Goal: Task Accomplishment & Management: Complete application form

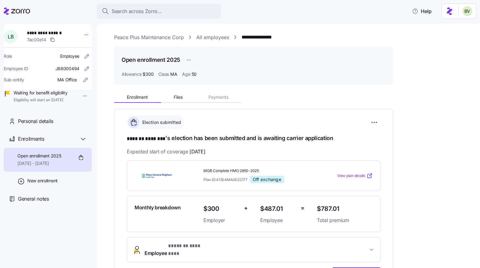
click at [134, 41] on div "**********" at bounding box center [292, 205] width 357 height 345
click at [134, 36] on link "Peace Plus Maintenance Corp" at bounding box center [149, 37] width 70 height 8
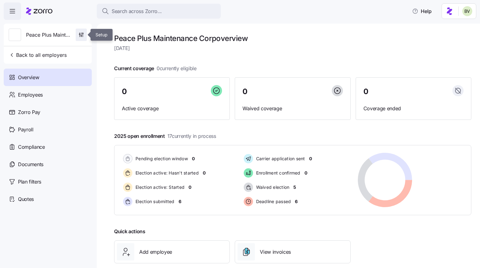
click at [82, 36] on icon "button" at bounding box center [81, 35] width 6 height 6
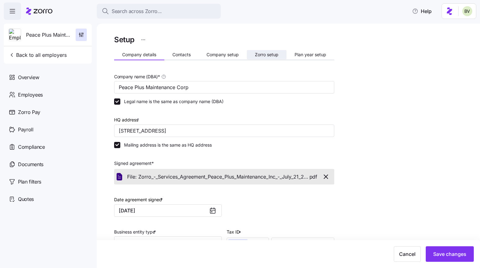
click at [259, 56] on span "Zorro setup" at bounding box center [267, 54] width 24 height 4
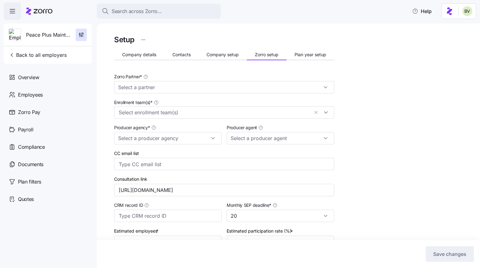
type input "Anthony Riccio (ariccio@clearyinsurance.com)"
type input "Zorro"
type input "[PERSON_NAME] Insurance"
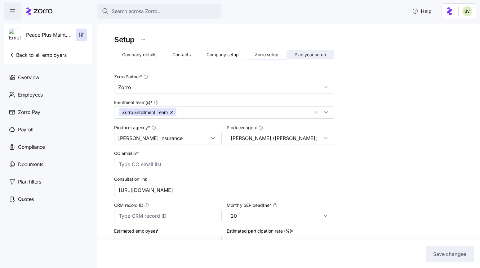
click at [307, 56] on span "Plan year setup" at bounding box center [311, 54] width 32 height 4
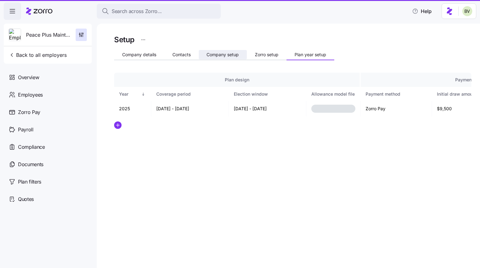
click at [225, 56] on span "Company setup" at bounding box center [223, 54] width 32 height 4
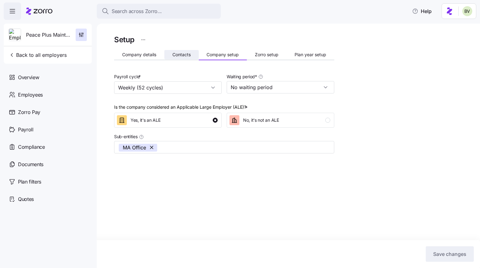
click at [170, 54] on button "Contacts" at bounding box center [181, 54] width 34 height 9
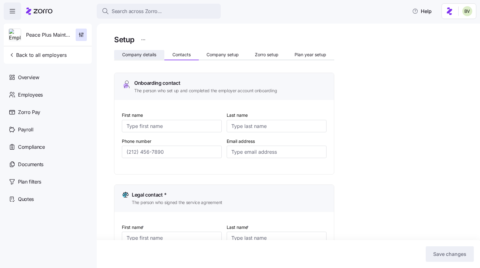
type input "Julie"
type input "Langlois"
type input "jlanglois@peace-plus.com"
type input "Julie"
type input "Langlois"
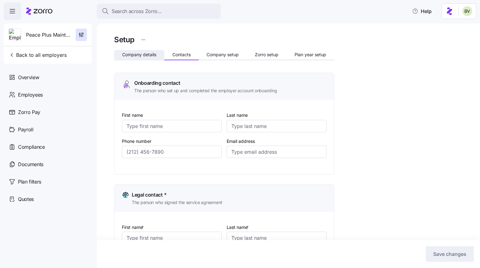
type input "jlanglois@peace-plus.com"
type input "Melly"
type input "Morales Maldonado"
type input "melly@peace-plus.com"
type input "Andrew"
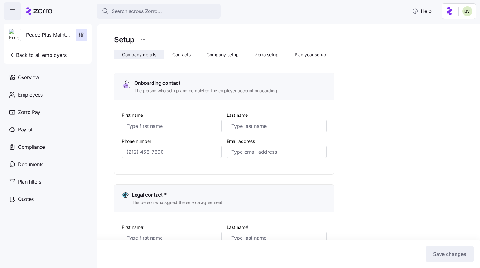
type input "Mackay"
type input "amackay@peace-plus.com"
type input "(514) 239-6606"
type input "(781) 460-0229"
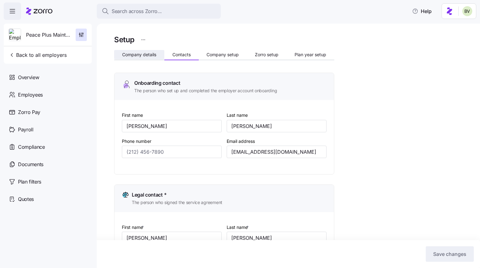
type input "(514) 715-0677"
click at [142, 54] on span "Company details" at bounding box center [139, 54] width 34 height 4
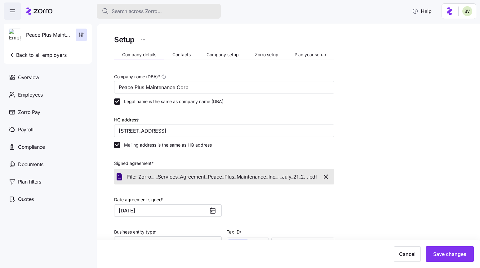
click at [122, 10] on span "Search across Zorro..." at bounding box center [137, 11] width 50 height 8
click at [122, 10] on body "Search across Zorro... Help Peace Plus Maintenance Corp Back to all employers O…" at bounding box center [240, 132] width 480 height 264
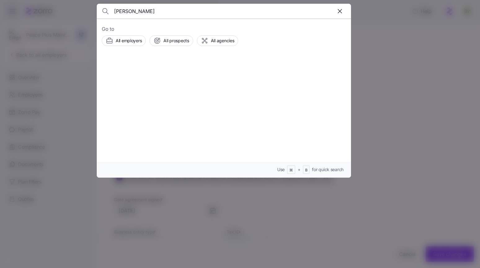
type input "Dan Kvedaras"
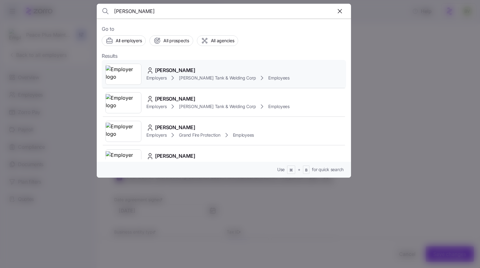
click at [122, 67] on img at bounding box center [123, 73] width 35 height 17
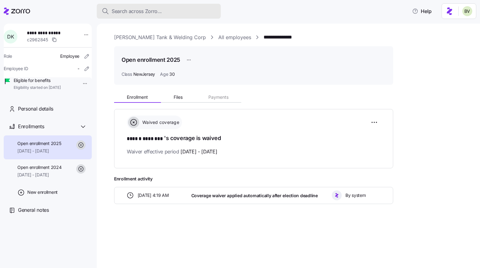
click at [137, 12] on span "Search across Zorro..." at bounding box center [137, 11] width 50 height 8
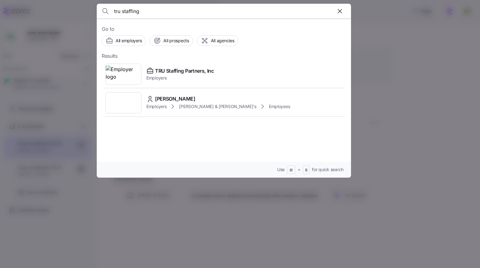
type input "tru staffing"
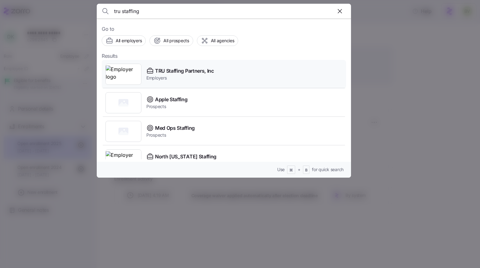
click at [131, 69] on img at bounding box center [123, 73] width 35 height 17
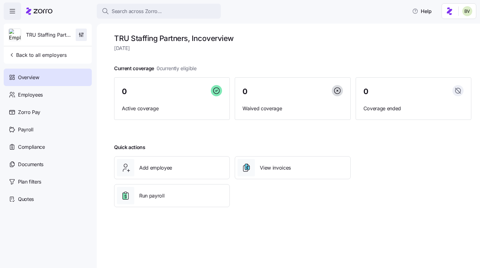
click at [83, 28] on div "TRU Staffing Partners, Inc" at bounding box center [47, 35] width 83 height 22
click at [83, 33] on icon "button" at bounding box center [81, 35] width 6 height 6
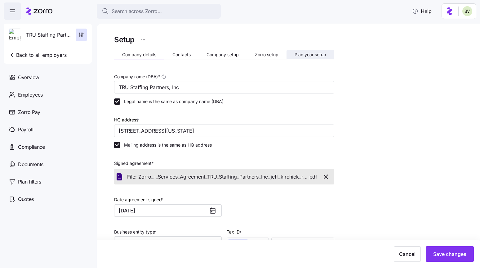
click at [309, 51] on button "Plan year setup" at bounding box center [311, 54] width 48 height 9
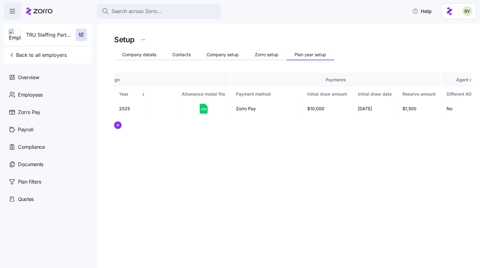
scroll to position [0, 130]
click at [81, 34] on icon "button" at bounding box center [81, 34] width 0 height 2
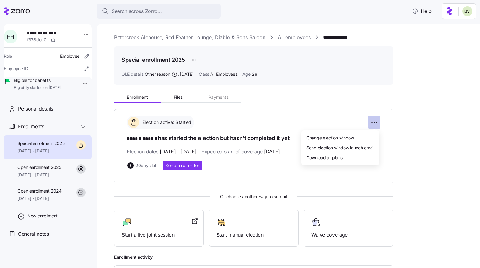
click at [375, 122] on html "**********" at bounding box center [240, 132] width 480 height 264
click at [352, 137] on span "Change election window" at bounding box center [330, 137] width 48 height 6
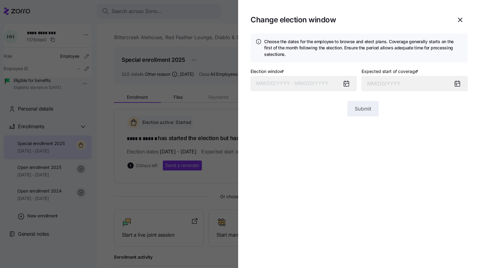
type input "September 1, 2025"
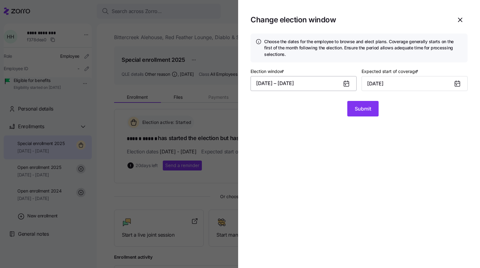
click at [315, 85] on button "08/12/2025 – 09/05/2025" at bounding box center [304, 83] width 106 height 15
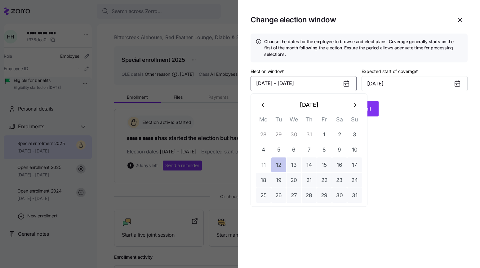
click at [282, 165] on button "12" at bounding box center [278, 164] width 15 height 15
click at [282, 180] on button "19" at bounding box center [278, 179] width 15 height 15
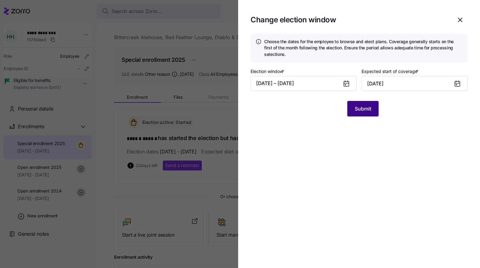
click at [359, 106] on span "Submit" at bounding box center [363, 108] width 16 height 7
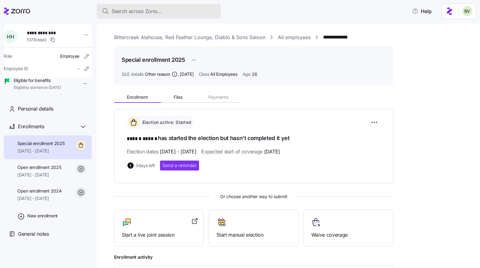
click at [144, 11] on span "Search across Zorro..." at bounding box center [137, 11] width 50 height 8
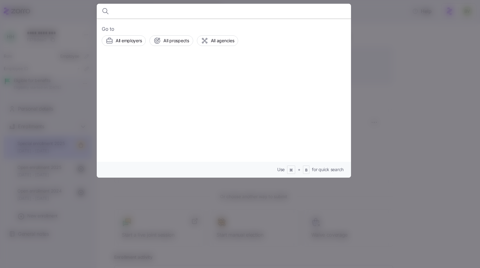
click at [144, 11] on body "**********" at bounding box center [240, 132] width 480 height 264
type input "Guanyu, Andrew"
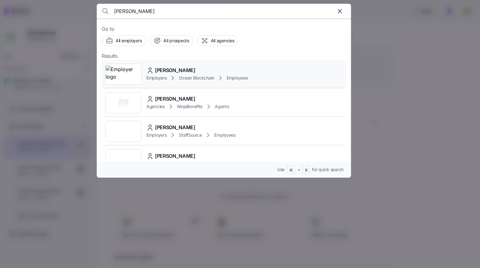
click at [121, 73] on img at bounding box center [123, 73] width 35 height 17
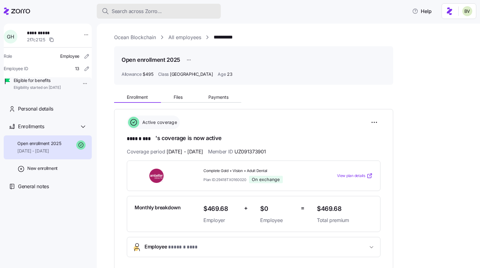
click at [152, 11] on span "Search across Zorro..." at bounding box center [137, 11] width 50 height 8
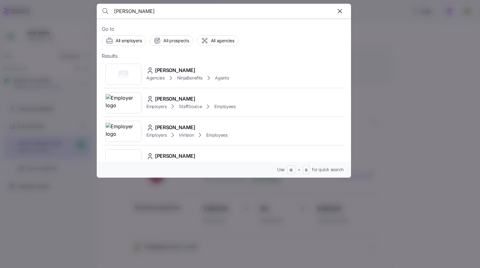
type input "Andrew Guany"
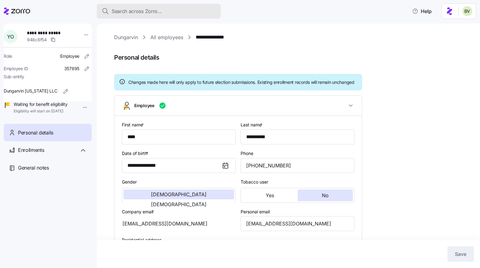
scroll to position [60, 0]
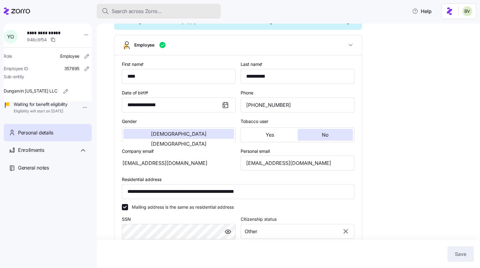
click at [161, 13] on span "Search across Zorro..." at bounding box center [137, 11] width 50 height 8
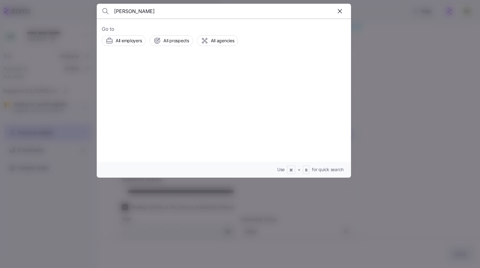
type input "jeannine"
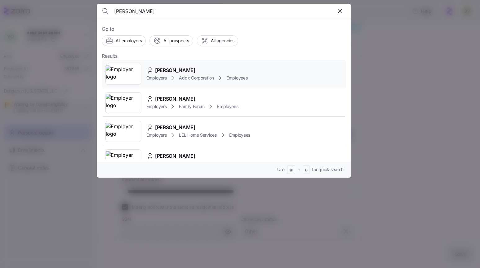
click at [121, 74] on img at bounding box center [123, 73] width 35 height 17
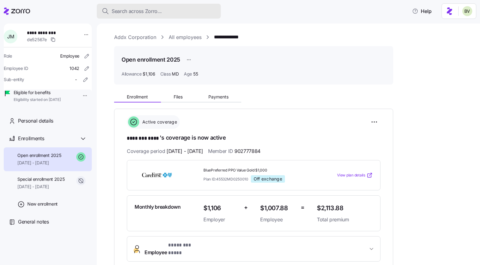
click at [152, 12] on span "Search across Zorro..." at bounding box center [137, 11] width 50 height 8
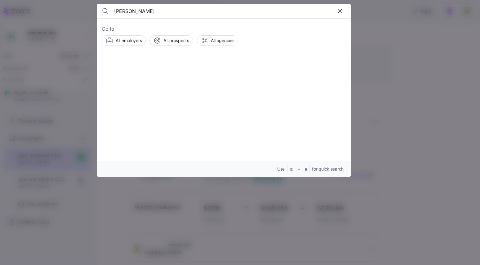
type input "Kathryn Rautenstrauch"
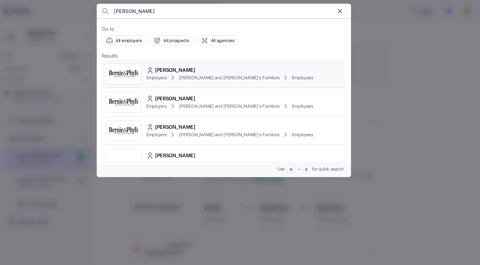
click at [131, 70] on img at bounding box center [123, 73] width 35 height 17
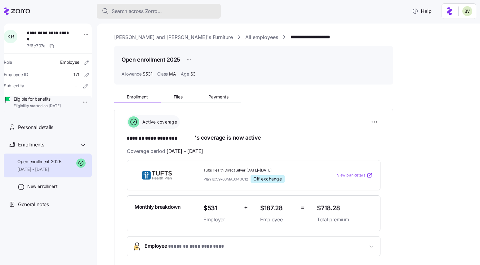
click at [136, 15] on button "Search across Zorro..." at bounding box center [159, 11] width 124 height 15
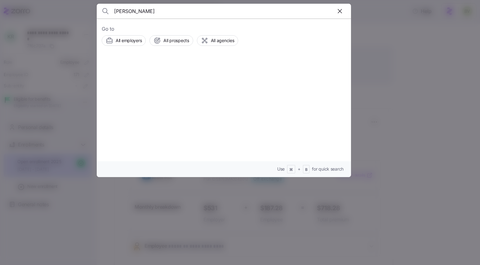
type input "Kathryn Rautenstrauch"
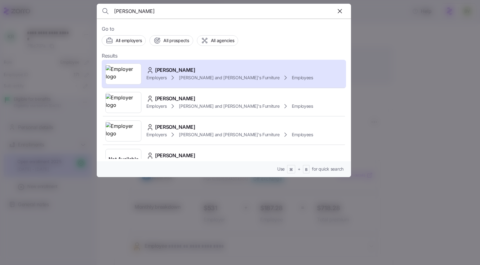
click at [383, 82] on div at bounding box center [240, 132] width 480 height 265
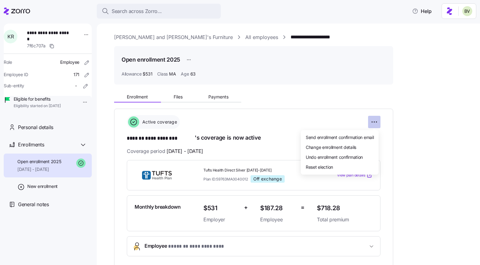
click at [371, 121] on html "**********" at bounding box center [240, 131] width 480 height 262
click at [337, 155] on span "Undo enrollment confirmation" at bounding box center [334, 157] width 57 height 6
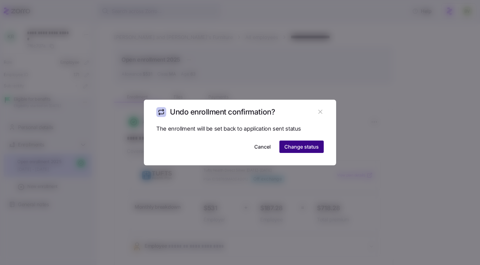
click at [313, 150] on span "Change status" at bounding box center [301, 146] width 34 height 7
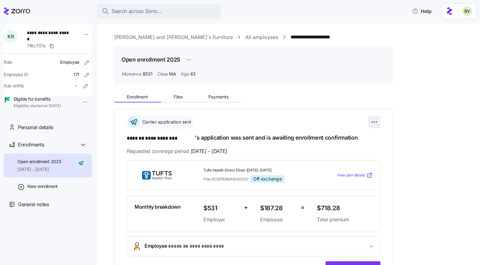
click at [376, 122] on html "**********" at bounding box center [240, 131] width 480 height 262
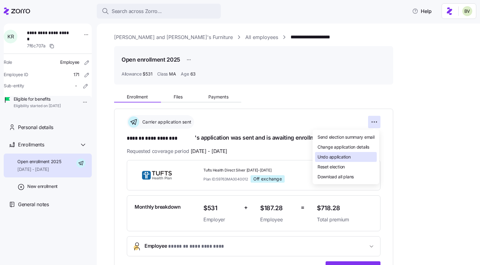
click at [342, 156] on span "Undo application" at bounding box center [334, 157] width 33 height 6
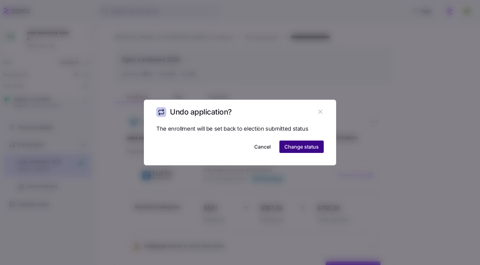
click at [313, 151] on button "Change status" at bounding box center [301, 147] width 44 height 12
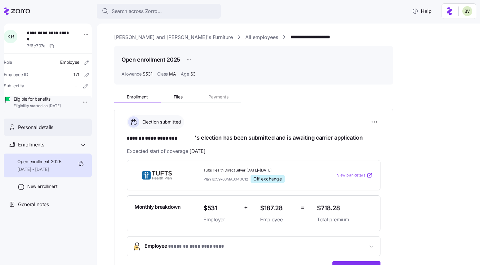
click at [40, 136] on div "Personal details" at bounding box center [48, 128] width 88 height 18
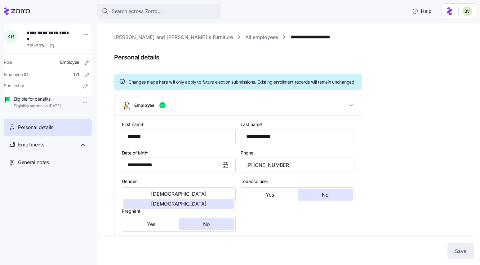
type input "MA"
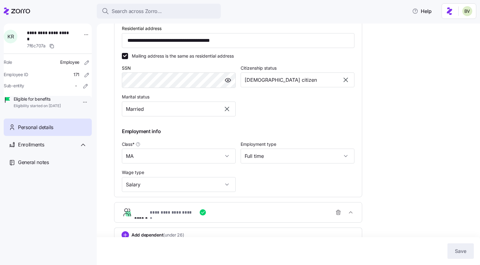
scroll to position [256, 0]
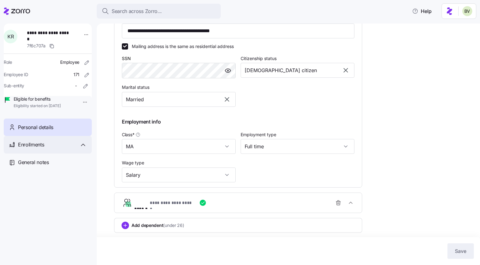
click at [37, 149] on div "Enrollments" at bounding box center [48, 145] width 88 height 18
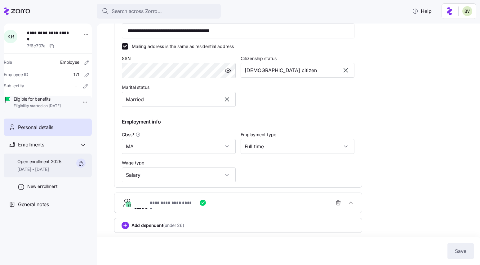
click at [46, 165] on span "Open enrollment 2025" at bounding box center [39, 162] width 44 height 6
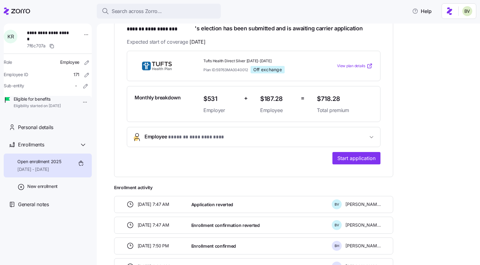
scroll to position [112, 0]
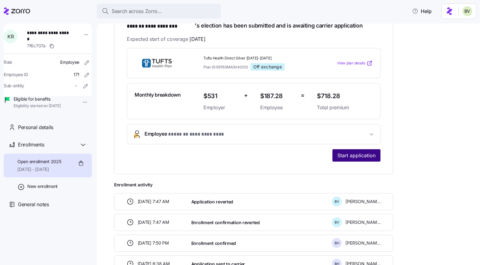
click at [352, 157] on span "Start application" at bounding box center [356, 155] width 38 height 7
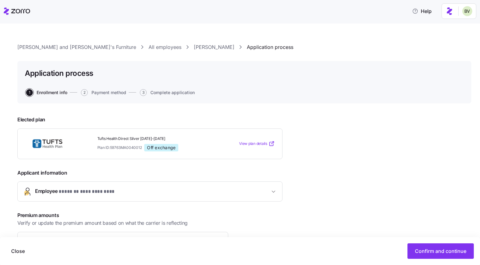
scroll to position [83, 0]
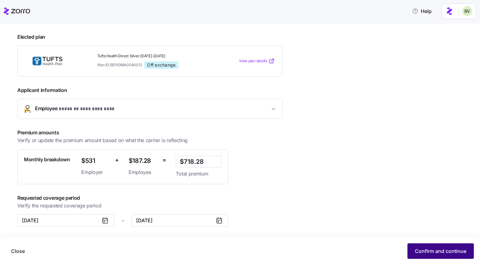
click at [424, 254] on span "Confirm and continue" at bounding box center [440, 251] width 51 height 7
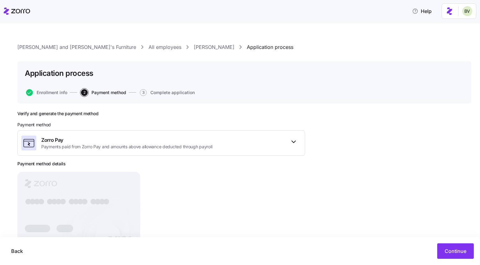
click at [194, 47] on link "KATHRYN RAUTENSTRAUCH" at bounding box center [214, 47] width 41 height 8
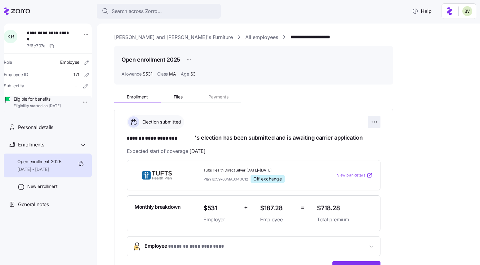
click at [375, 122] on html "**********" at bounding box center [240, 131] width 480 height 262
click at [360, 144] on span "Change submission details" at bounding box center [344, 147] width 52 height 6
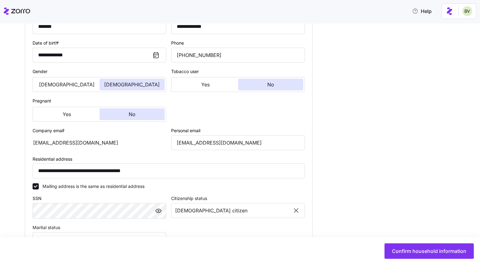
scroll to position [273, 0]
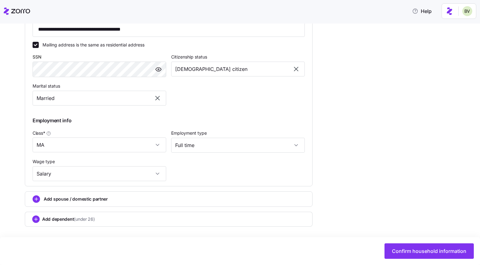
click at [56, 199] on span "Add spouse / domestic partner" at bounding box center [76, 199] width 64 height 6
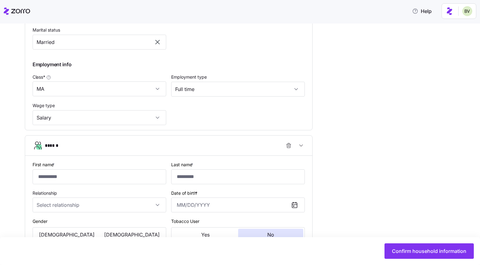
scroll to position [333, 0]
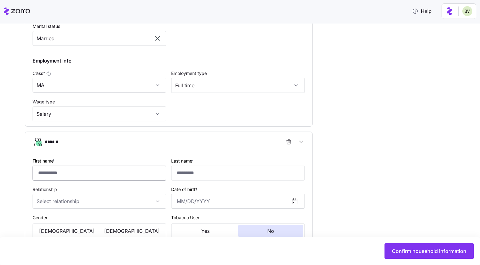
click at [63, 171] on input "First name *" at bounding box center [100, 173] width 134 height 15
paste input "******"
type input "******"
click at [221, 171] on input "Last name *" at bounding box center [238, 173] width 134 height 15
paste input "**********"
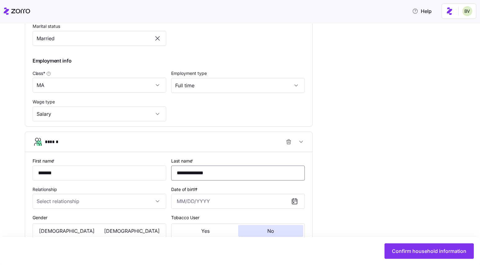
type input "**********"
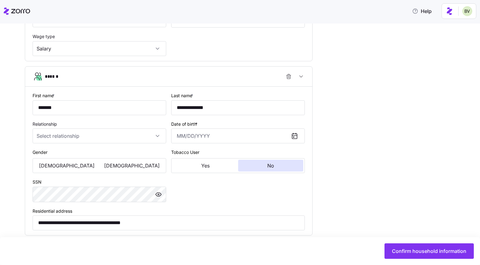
scroll to position [423, 0]
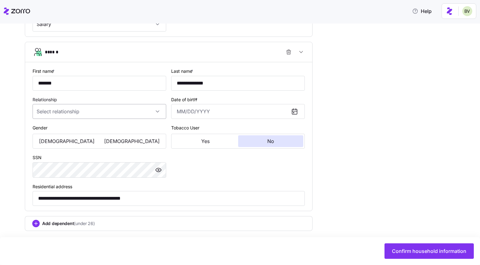
click at [144, 113] on input "Relationship" at bounding box center [100, 111] width 134 height 15
click at [67, 131] on div "Spouse" at bounding box center [99, 130] width 129 height 13
type input "Spouse"
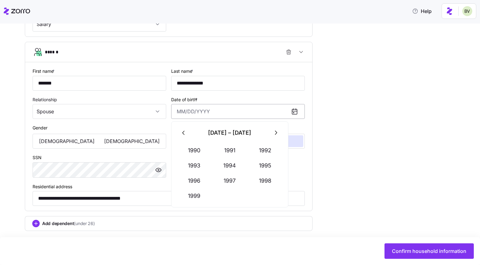
click at [210, 113] on input "Date of birth *" at bounding box center [238, 111] width 134 height 15
paste input "August 28, 1960"
type input "August 28, 1960"
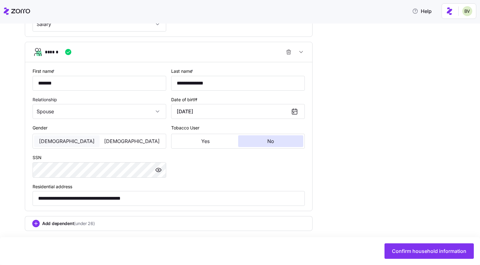
click at [65, 141] on span "[DEMOGRAPHIC_DATA]" at bounding box center [67, 141] width 56 height 5
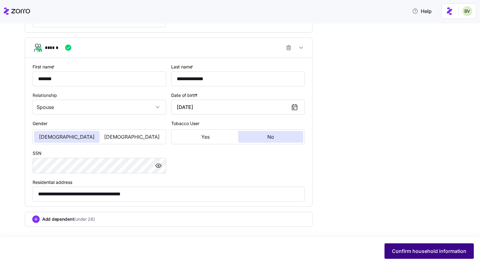
click at [412, 250] on span "Confirm household information" at bounding box center [429, 251] width 74 height 7
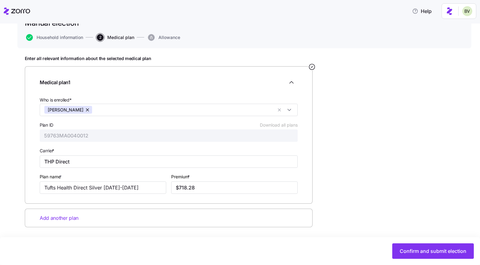
scroll to position [51, 0]
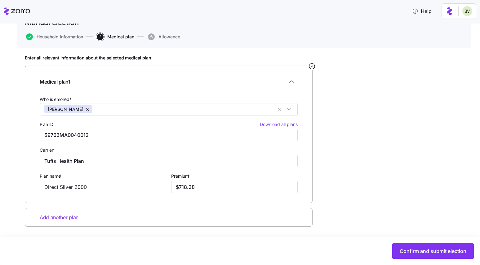
type input "Tufts Health Plan"
type input "Direct Silver 2000"
click at [68, 220] on span "Add another plan" at bounding box center [59, 218] width 39 height 8
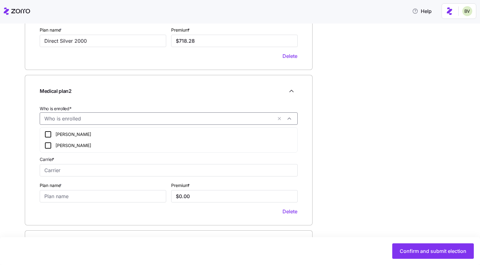
click at [115, 120] on input "Who is enrolled*" at bounding box center [158, 119] width 228 height 8
click at [47, 147] on icon at bounding box center [47, 145] width 7 height 7
click at [52, 171] on input "Carrier *" at bounding box center [169, 170] width 258 height 12
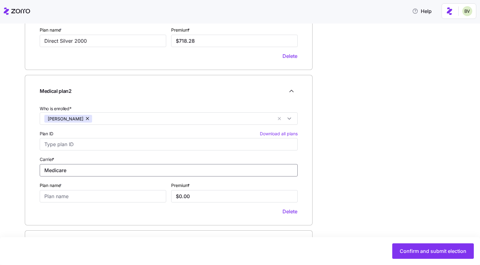
type input "Medicare"
type input "Part B + RX + Plan G"
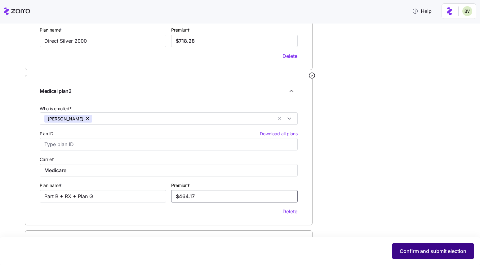
type input "$464.17"
click at [419, 250] on span "Confirm and submit election" at bounding box center [433, 251] width 67 height 7
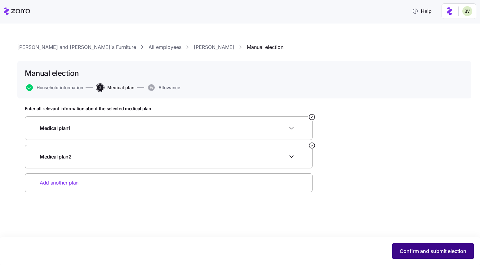
scroll to position [0, 0]
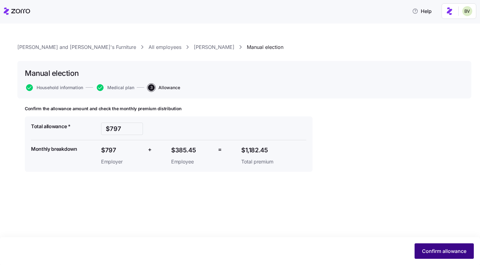
click at [416, 254] on button "Confirm allowance" at bounding box center [444, 252] width 59 height 16
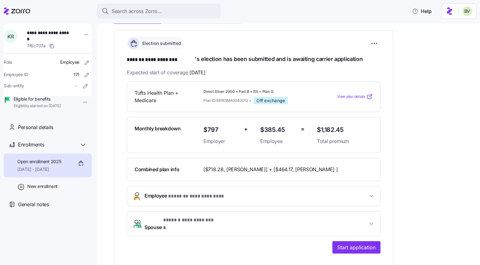
scroll to position [88, 0]
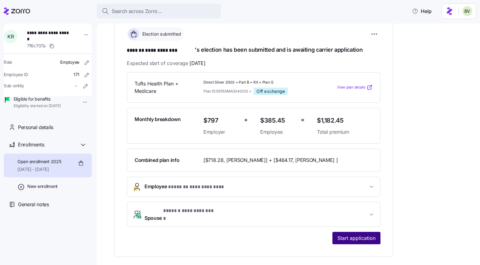
click at [351, 238] on span "Start application" at bounding box center [356, 238] width 38 height 7
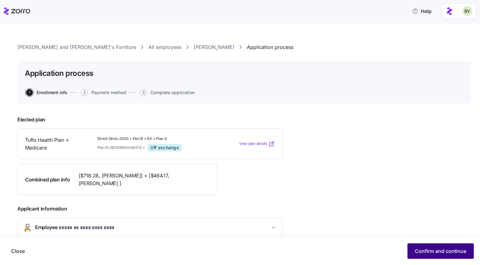
click at [434, 249] on span "Confirm and continue" at bounding box center [440, 251] width 51 height 7
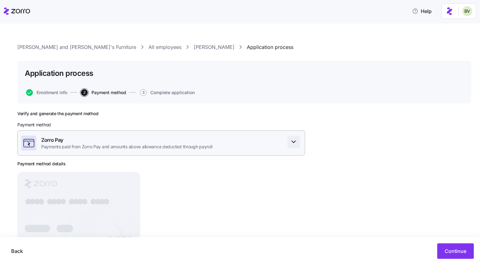
click at [296, 141] on icon "button" at bounding box center [293, 141] width 7 height 7
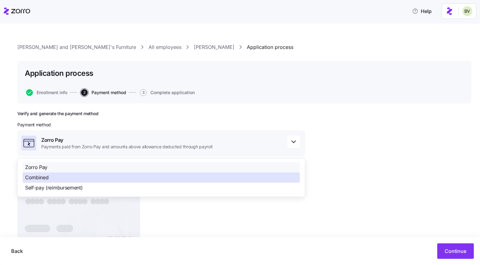
click at [100, 176] on div "Combined" at bounding box center [161, 178] width 277 height 10
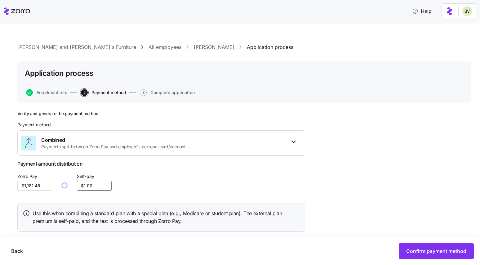
drag, startPoint x: 92, startPoint y: 186, endPoint x: 75, endPoint y: 186, distance: 17.1
click at [75, 186] on div "Zorro Pay $1,181.45 Self-pay $1.00" at bounding box center [161, 182] width 288 height 19
type input "$1,178.45"
type input "$4.00"
type input "$1,136.45"
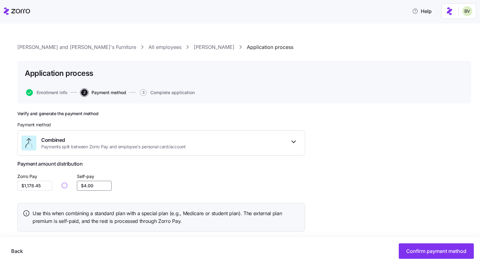
type input "$46.00"
type input "$718.45"
type input "$464.00"
type input "$718.35"
type input "$464.10"
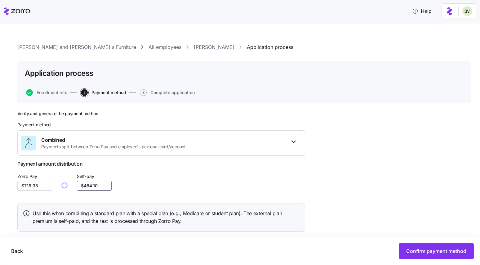
type input "$718.28"
type input "$464.17"
click at [433, 247] on button "Confirm payment method" at bounding box center [436, 252] width 75 height 16
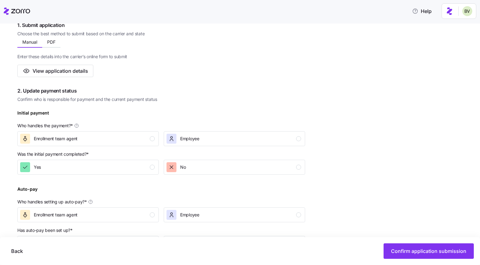
scroll to position [109, 0]
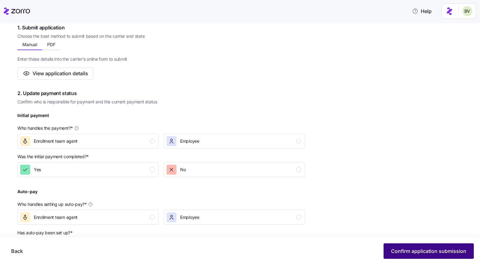
click at [408, 247] on button "Confirm application submission" at bounding box center [429, 252] width 90 height 16
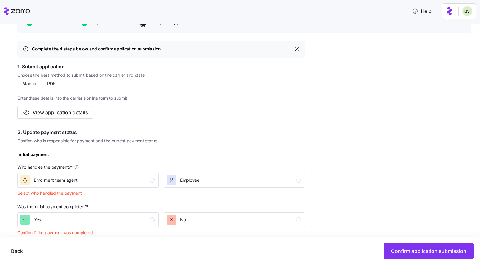
scroll to position [62, 0]
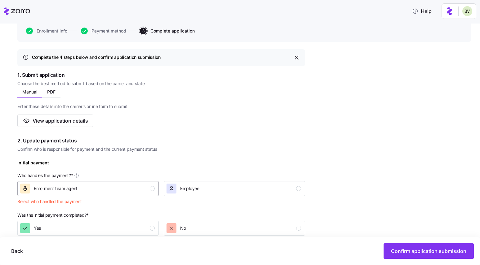
click at [146, 187] on div "Enrollment team agent" at bounding box center [87, 189] width 135 height 10
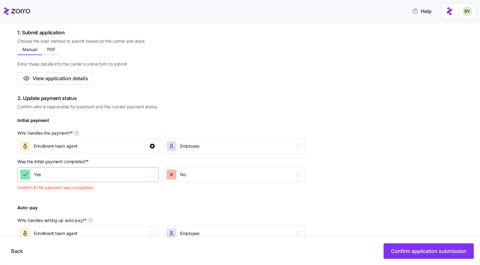
click at [142, 173] on div "Yes" at bounding box center [87, 175] width 135 height 10
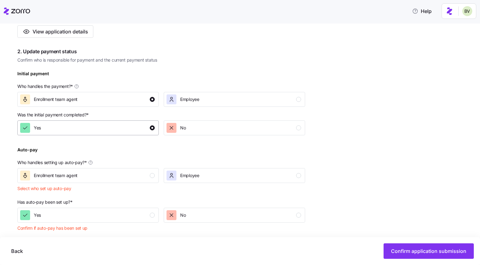
scroll to position [154, 0]
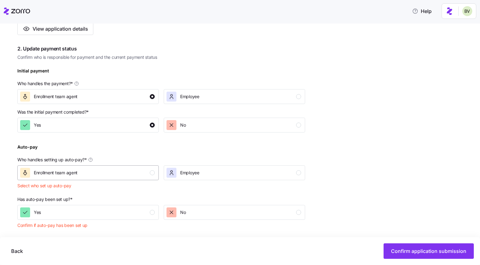
click at [142, 172] on div "Enrollment team agent" at bounding box center [87, 173] width 135 height 10
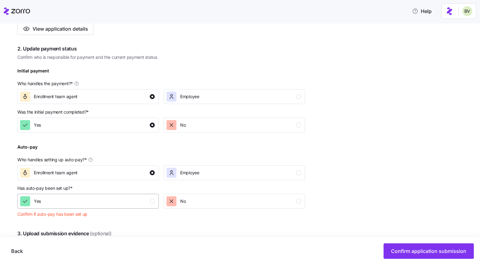
click at [136, 204] on div "Yes" at bounding box center [87, 202] width 135 height 10
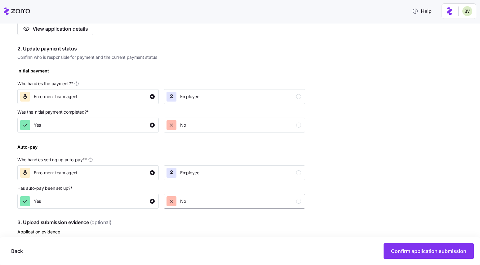
scroll to position [278, 0]
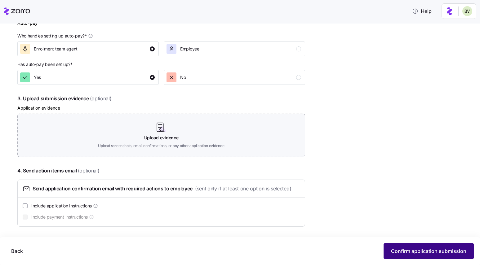
click at [423, 251] on span "Confirm application submission" at bounding box center [428, 251] width 75 height 7
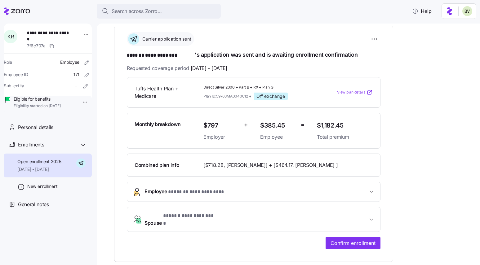
scroll to position [86, 0]
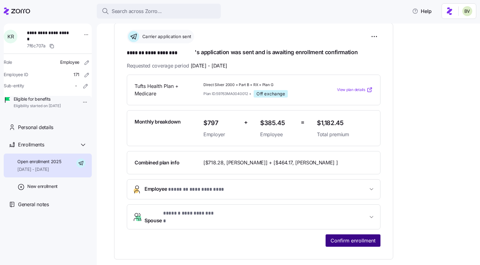
click at [331, 243] on span "Confirm enrollment" at bounding box center [353, 240] width 45 height 7
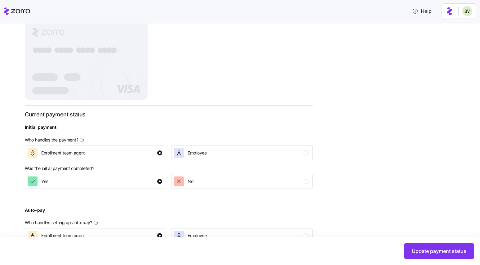
scroll to position [212, 0]
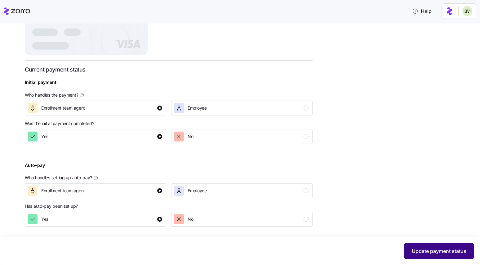
click at [425, 252] on span "Update payment status" at bounding box center [439, 251] width 55 height 7
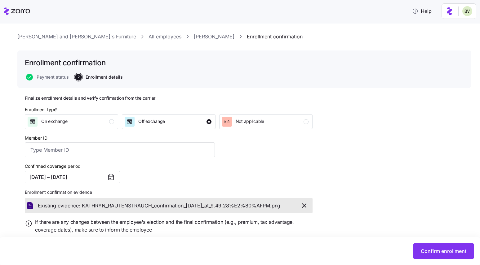
scroll to position [29, 0]
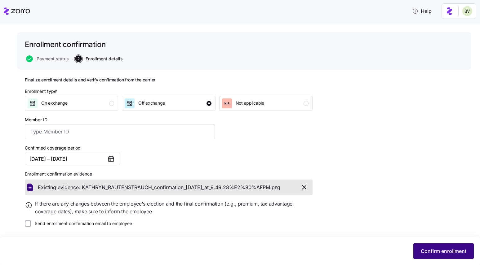
click at [431, 259] on button "Confirm enrollment" at bounding box center [443, 252] width 60 height 16
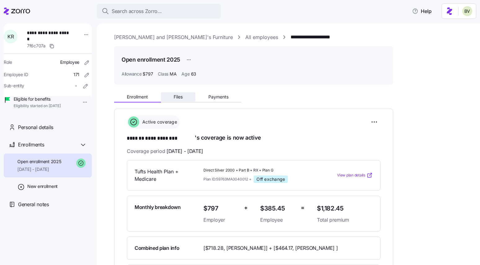
click at [173, 98] on button "Files" at bounding box center [178, 96] width 35 height 9
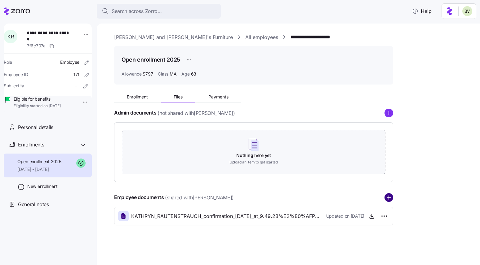
click at [387, 200] on circle "add icon" at bounding box center [389, 198] width 8 height 8
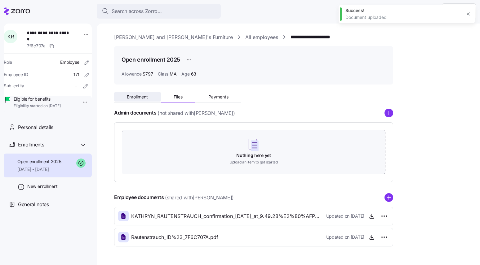
click at [145, 100] on button "Enrollment" at bounding box center [137, 96] width 47 height 9
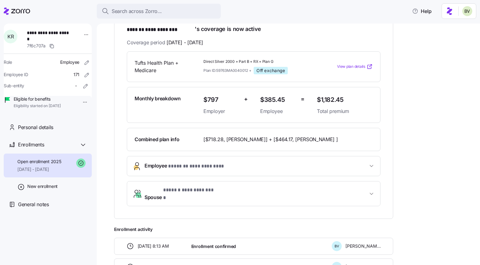
scroll to position [152, 0]
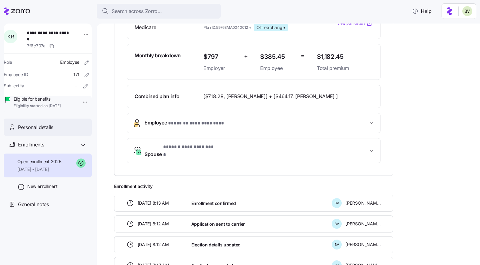
click at [53, 131] on span "Personal details" at bounding box center [35, 128] width 35 height 8
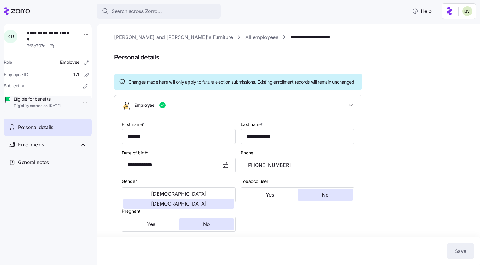
type input "MA"
click at [168, 36] on link "Bernie and Phyl's Furniture" at bounding box center [173, 37] width 119 height 8
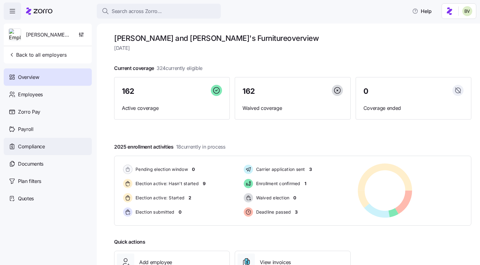
click at [39, 148] on span "Compliance" at bounding box center [31, 147] width 27 height 8
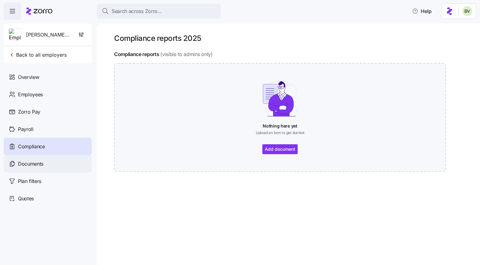
click at [37, 164] on span "Documents" at bounding box center [30, 164] width 25 height 8
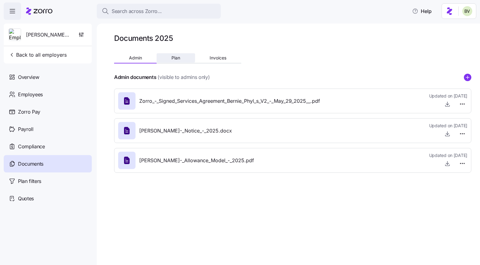
click at [184, 56] on button "Plan" at bounding box center [176, 57] width 38 height 9
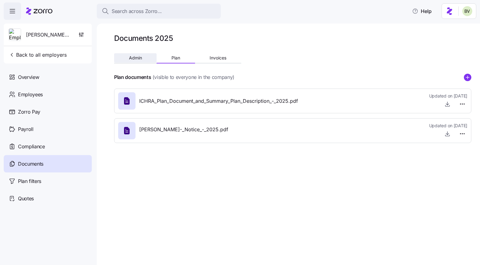
click at [131, 57] on span "Admin" at bounding box center [135, 58] width 13 height 4
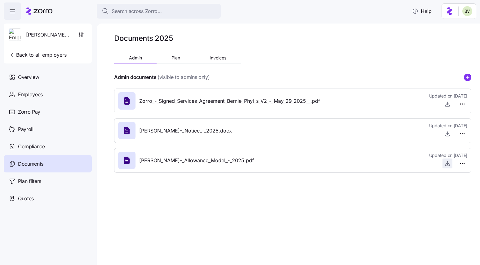
click at [445, 165] on icon "button" at bounding box center [447, 164] width 6 height 6
click at [39, 125] on div "Payroll" at bounding box center [48, 129] width 88 height 17
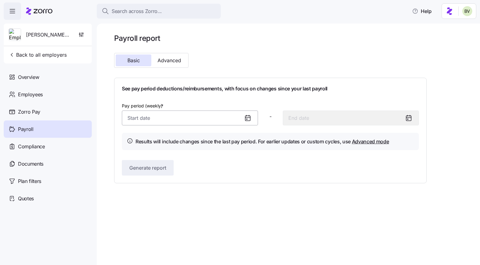
click at [234, 118] on input "Pay period (weekly) *" at bounding box center [190, 118] width 136 height 15
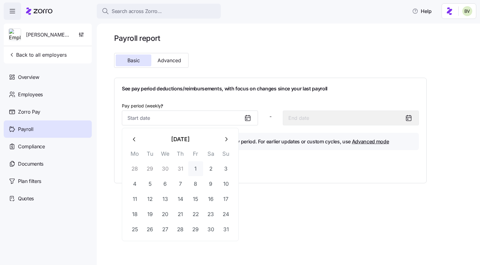
click at [196, 171] on button "1" at bounding box center [195, 169] width 15 height 15
type input "August 1, 2025"
type input "August 7, 2025"
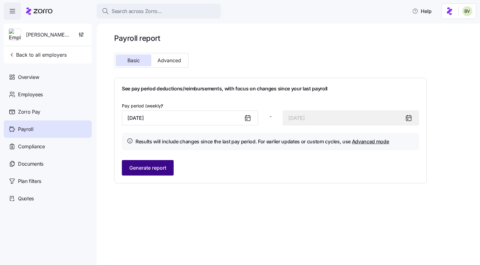
click at [160, 171] on span "Generate report" at bounding box center [147, 167] width 37 height 7
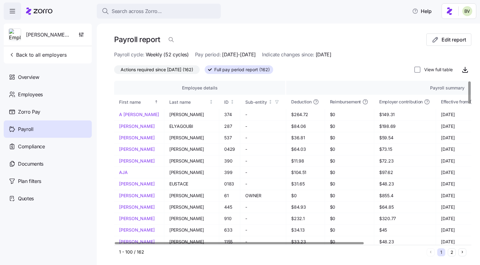
click at [177, 67] on span "Actions required since 08/01/2025 (162)" at bounding box center [157, 70] width 73 height 8
click at [114, 71] on input "Actions required since 08/01/2025 (162)" at bounding box center [114, 71] width 0 height 0
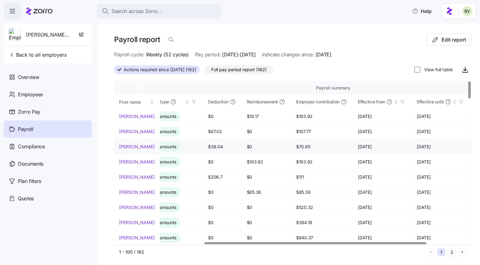
scroll to position [0, 142]
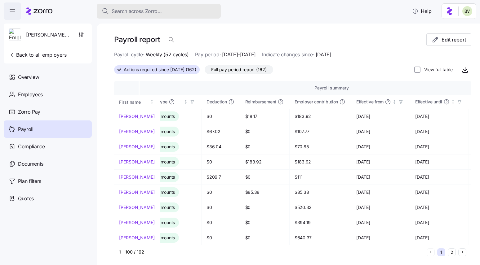
click at [157, 9] on span "Search across Zorro..." at bounding box center [137, 11] width 50 height 8
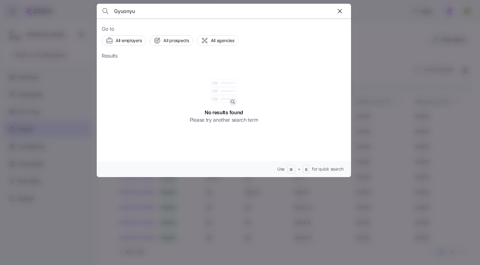
click at [138, 11] on input "Gyuonyu" at bounding box center [193, 11] width 159 height 15
type input "Gyuonyu"
drag, startPoint x: 138, startPoint y: 13, endPoint x: 116, endPoint y: 12, distance: 22.0
click at [116, 12] on input "Gyuonyu" at bounding box center [193, 11] width 159 height 15
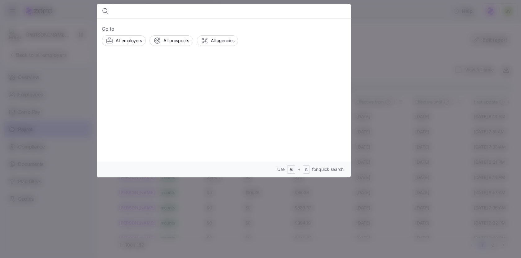
click at [65, 68] on div at bounding box center [260, 129] width 521 height 258
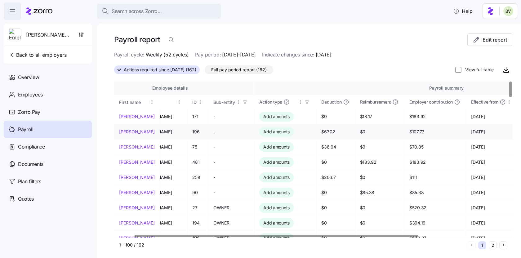
scroll to position [0, 0]
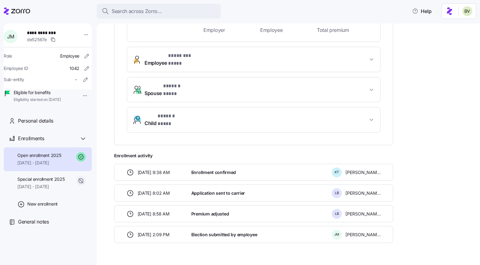
scroll to position [190, 0]
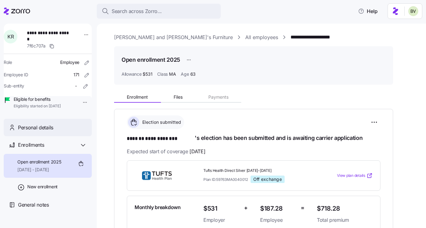
click at [53, 131] on span "Personal details" at bounding box center [35, 128] width 35 height 8
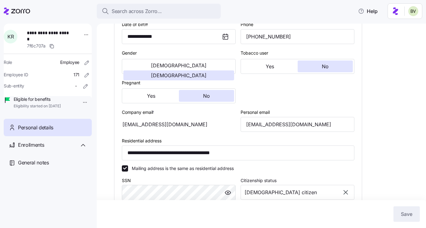
scroll to position [296, 0]
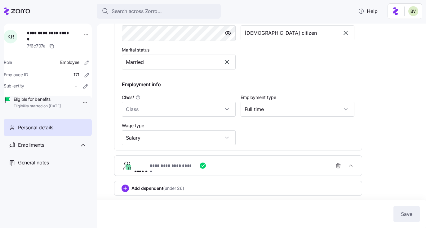
type input "MA"
click at [182, 170] on div "**********" at bounding box center [240, 165] width 213 height 12
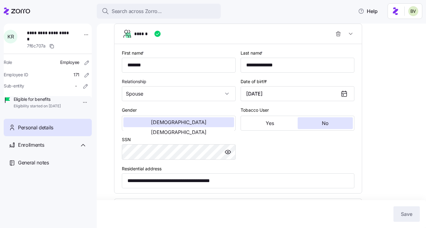
scroll to position [431, 0]
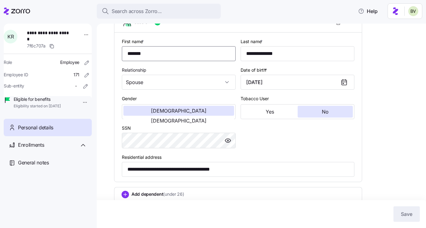
drag, startPoint x: 157, startPoint y: 64, endPoint x: 120, endPoint y: 64, distance: 36.9
click at [120, 64] on div "**********" at bounding box center [237, 107] width 247 height 149
drag, startPoint x: 291, startPoint y: 61, endPoint x: 244, endPoint y: 62, distance: 47.1
click at [244, 61] on input "**********" at bounding box center [298, 53] width 114 height 15
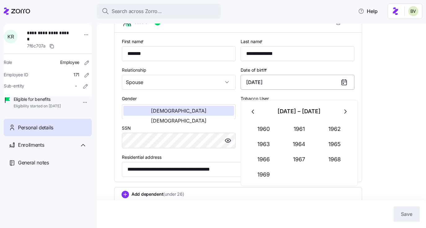
drag, startPoint x: 288, startPoint y: 92, endPoint x: 246, endPoint y: 93, distance: 42.5
click at [246, 90] on input "[DATE]" at bounding box center [298, 82] width 114 height 15
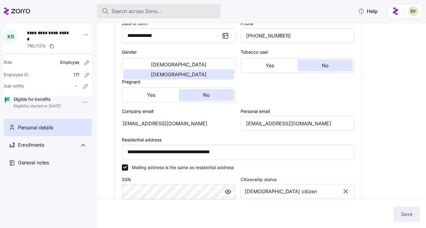
scroll to position [28, 0]
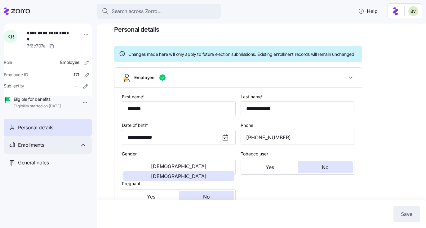
click at [41, 149] on span "Enrollments" at bounding box center [31, 145] width 26 height 8
click at [40, 149] on span "Enrollments" at bounding box center [31, 145] width 26 height 8
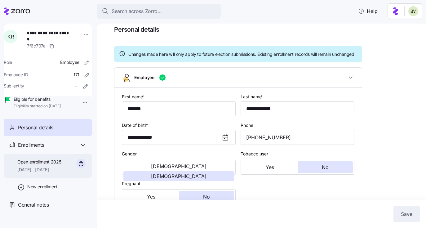
click at [39, 165] on span "Open enrollment 2025" at bounding box center [39, 162] width 44 height 6
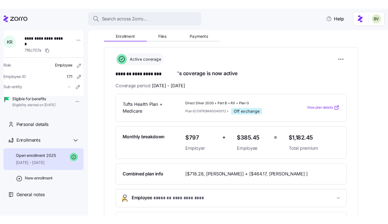
scroll to position [64, 0]
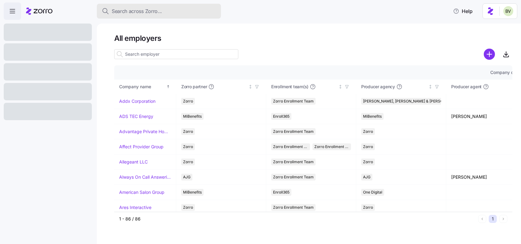
click at [130, 13] on span "Search across Zorro..." at bounding box center [137, 11] width 50 height 8
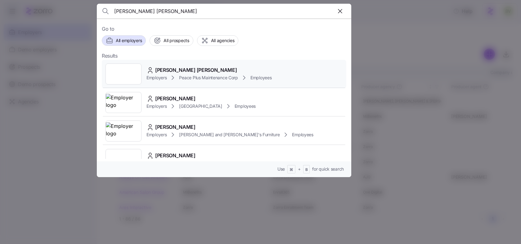
type input "[PERSON_NAME] [PERSON_NAME]"
click at [115, 74] on div at bounding box center [123, 74] width 36 height 21
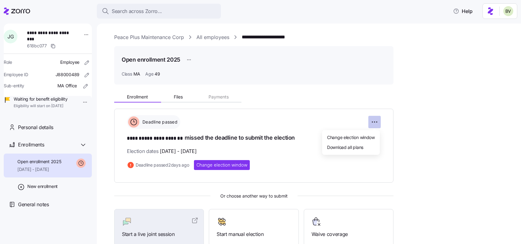
click at [374, 122] on html "**********" at bounding box center [260, 120] width 521 height 241
click at [359, 138] on span "Change election window" at bounding box center [351, 137] width 48 height 6
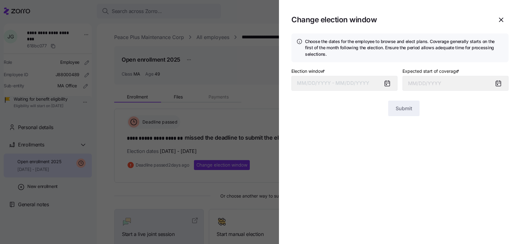
type input "[DATE]"
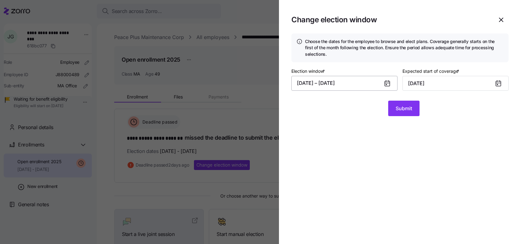
click at [336, 85] on button "[DATE] – [DATE]" at bounding box center [344, 83] width 106 height 15
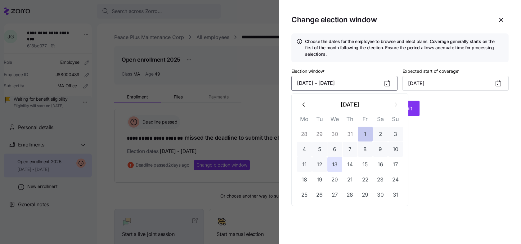
click at [363, 140] on button "1" at bounding box center [365, 134] width 15 height 15
click at [365, 165] on button "15" at bounding box center [365, 164] width 15 height 15
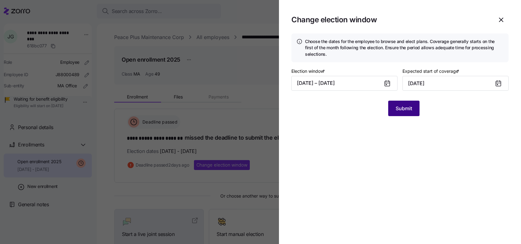
click at [398, 114] on button "Submit" at bounding box center [403, 109] width 31 height 16
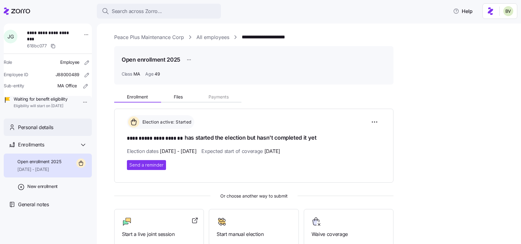
click at [48, 131] on span "Personal details" at bounding box center [35, 128] width 35 height 8
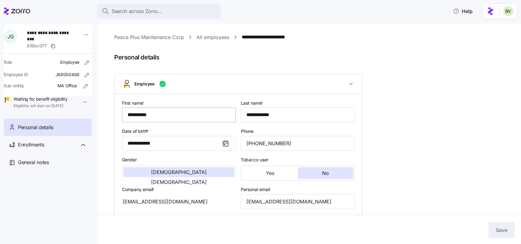
type input "MA"
drag, startPoint x: 286, startPoint y: 145, endPoint x: 246, endPoint y: 143, distance: 39.4
click at [246, 143] on input "[PHONE_NUMBER]" at bounding box center [298, 143] width 114 height 15
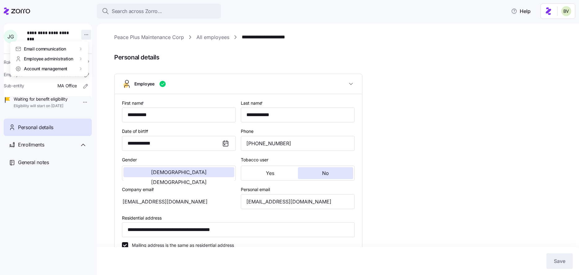
click at [83, 35] on html "**********" at bounding box center [289, 136] width 579 height 272
click at [178, 61] on html "**********" at bounding box center [289, 136] width 579 height 272
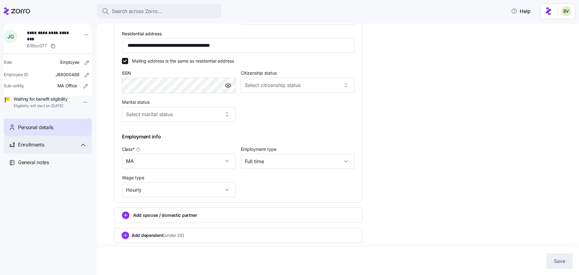
click at [51, 149] on div "Enrollments" at bounding box center [52, 145] width 69 height 8
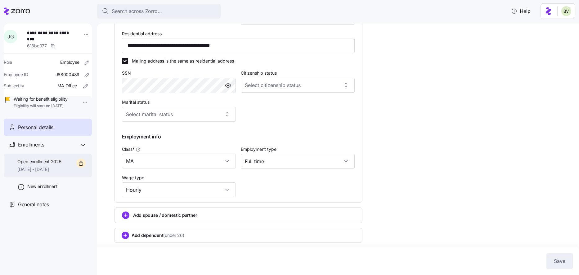
click at [48, 165] on span "Open enrollment 2025" at bounding box center [39, 162] width 44 height 6
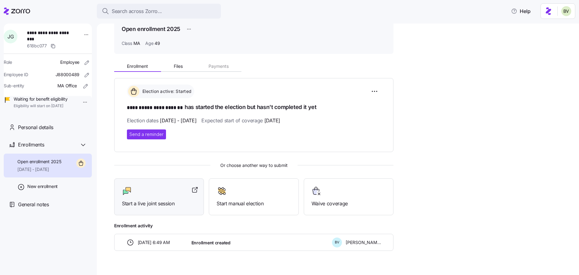
scroll to position [43, 0]
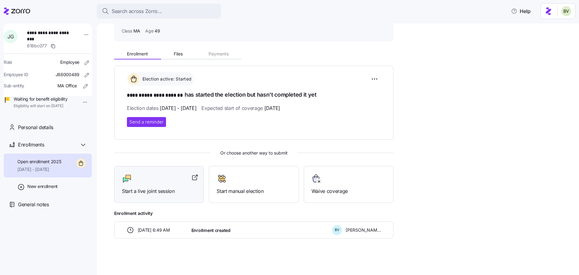
click at [154, 186] on div "Start a live joint session" at bounding box center [159, 184] width 74 height 21
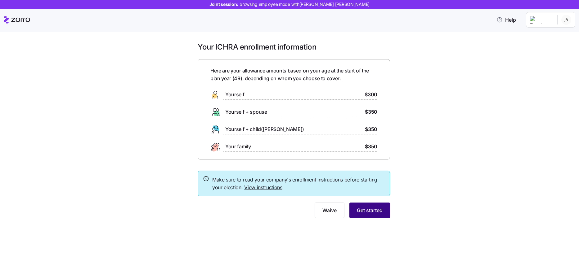
click at [371, 213] on span "Get started" at bounding box center [370, 210] width 26 height 7
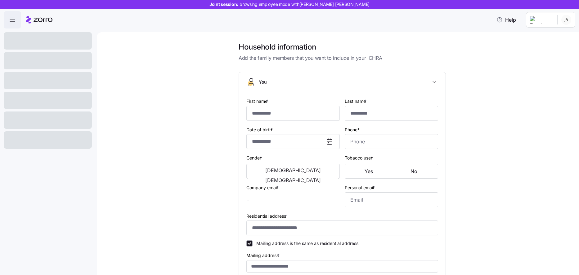
type input "**********"
type input "[EMAIL_ADDRESS][DOMAIN_NAME]"
type input "**********"
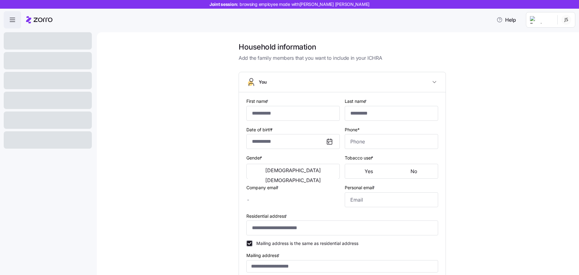
checkbox input "true"
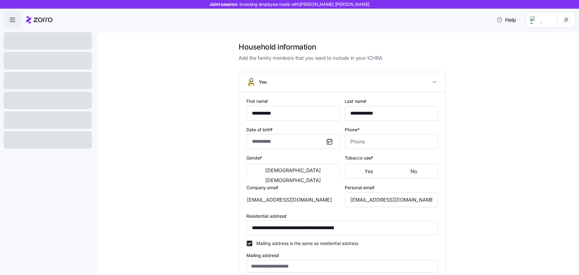
type input "**********"
type input "[PHONE_NUMBER]"
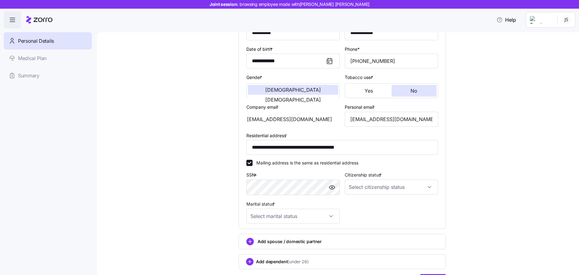
scroll to position [112, 0]
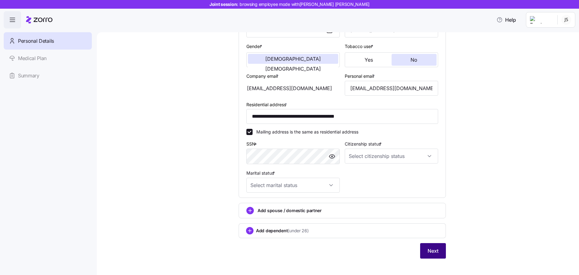
click at [435, 254] on span "Next" at bounding box center [432, 250] width 11 height 7
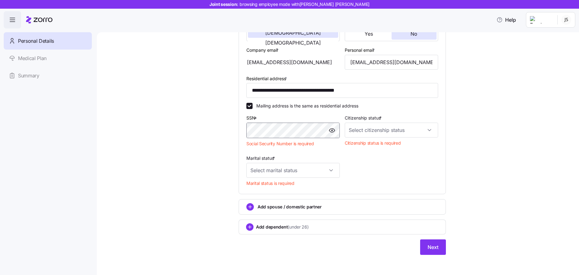
scroll to position [138, 0]
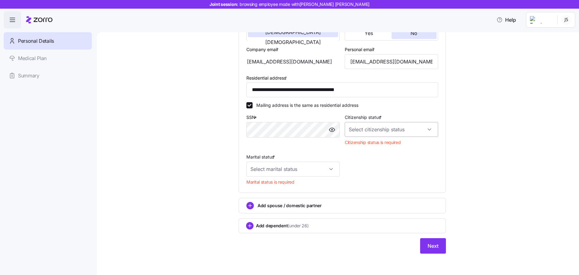
click at [379, 131] on input "Citizenship status *" at bounding box center [390, 129] width 93 height 15
click at [382, 170] on div "Other" at bounding box center [391, 174] width 88 height 13
type input "Other"
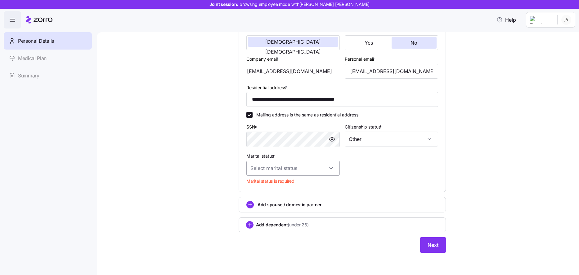
click at [330, 167] on input "Marital status *" at bounding box center [292, 168] width 93 height 15
click at [311, 188] on div "Single" at bounding box center [293, 187] width 88 height 13
type input "Single"
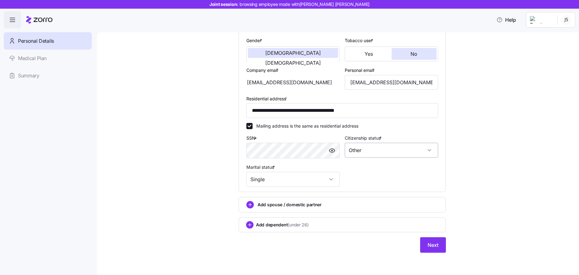
click at [430, 153] on input "Other" at bounding box center [390, 150] width 93 height 15
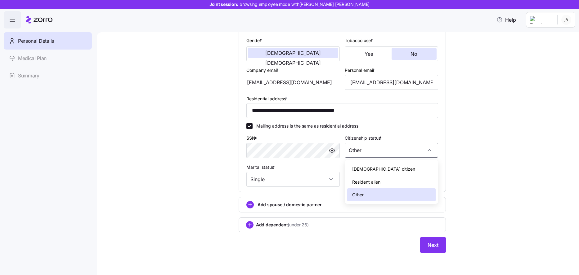
click at [465, 201] on div "**********" at bounding box center [342, 93] width 456 height 336
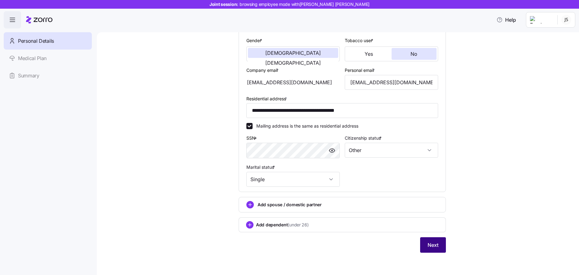
click at [436, 248] on span "Next" at bounding box center [432, 245] width 11 height 7
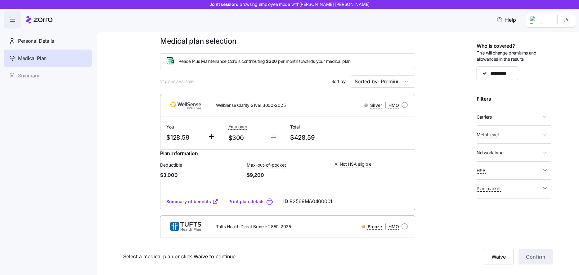
scroll to position [6, 0]
click at [504, 115] on span "Carriers" at bounding box center [508, 117] width 64 height 8
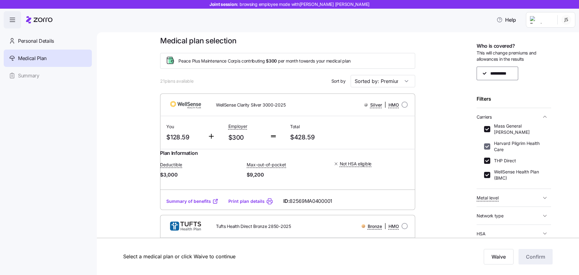
click at [487, 144] on input "Harvard Pilgrim Health Care" at bounding box center [487, 147] width 6 height 6
checkbox input "false"
click at [486, 129] on div at bounding box center [487, 129] width 6 height 6
click at [486, 172] on input "WellSense Health Plan (BMC)" at bounding box center [487, 175] width 6 height 6
checkbox input "false"
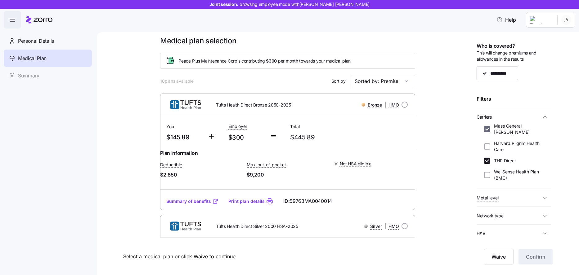
click at [487, 127] on input "Mass General [PERSON_NAME]" at bounding box center [487, 129] width 6 height 6
checkbox input "false"
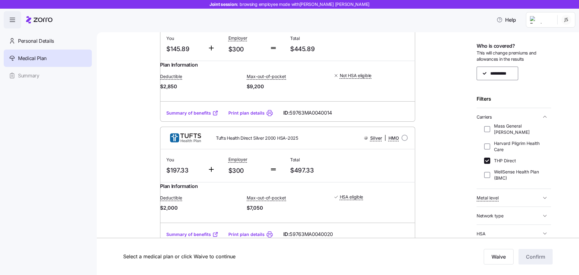
scroll to position [0, 0]
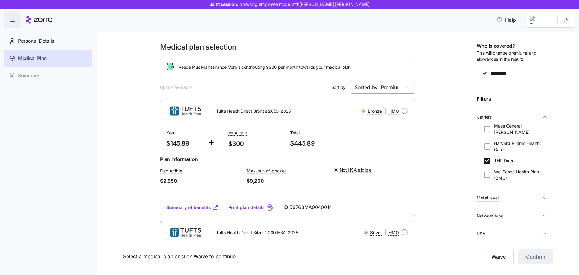
click at [399, 91] on input "Sorted by: Premium" at bounding box center [382, 87] width 64 height 12
click at [366, 104] on div "Premium" at bounding box center [383, 105] width 60 height 12
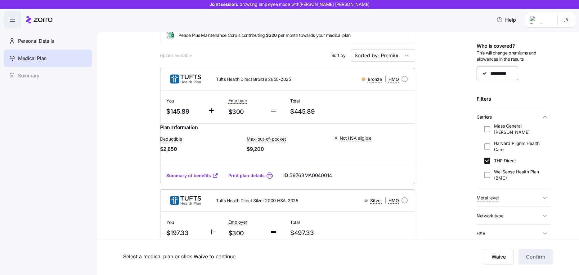
scroll to position [34, 0]
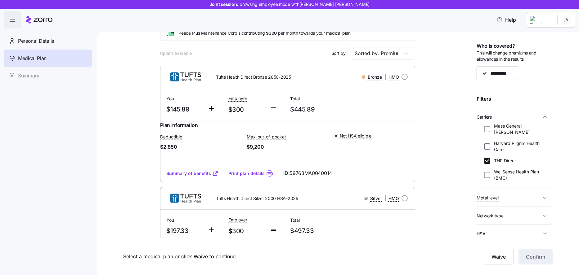
click at [486, 144] on input "Harvard Pilgrim Health Care" at bounding box center [487, 147] width 6 height 6
checkbox input "true"
click at [487, 126] on input "Mass General [PERSON_NAME]" at bounding box center [487, 129] width 6 height 6
checkbox input "true"
click at [487, 172] on input "WellSense Health Plan (BMC)" at bounding box center [487, 175] width 6 height 6
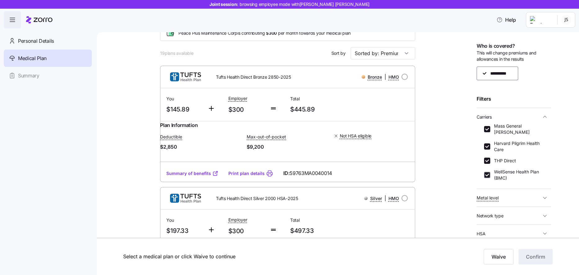
checkbox input "true"
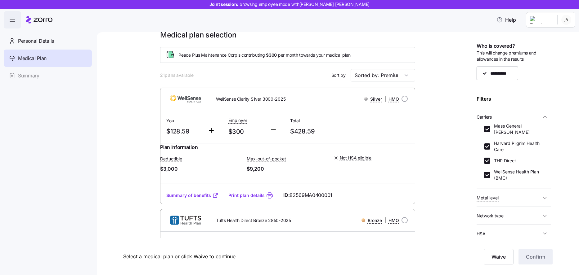
scroll to position [0, 0]
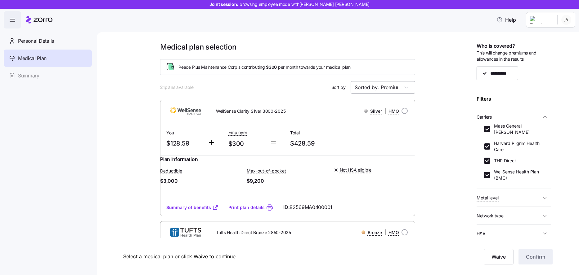
click at [409, 87] on input "Sorted by: Premium" at bounding box center [382, 87] width 64 height 12
click at [382, 108] on div "Premium" at bounding box center [383, 105] width 60 height 12
click at [193, 211] on link "Summary of benefits" at bounding box center [192, 208] width 52 height 6
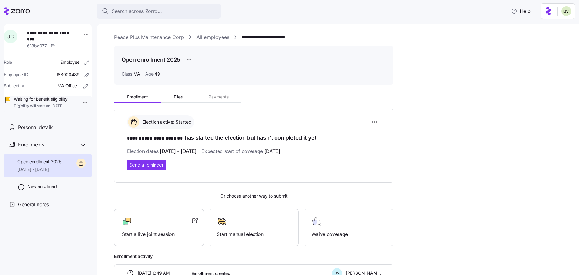
scroll to position [43, 0]
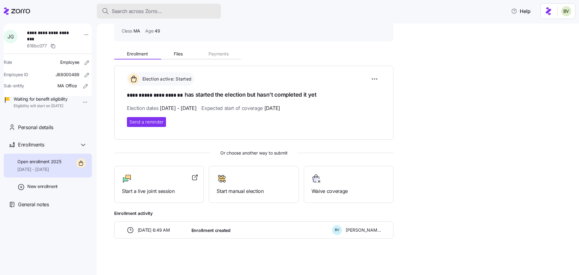
click at [155, 6] on button "Search across Zorro..." at bounding box center [159, 11] width 124 height 15
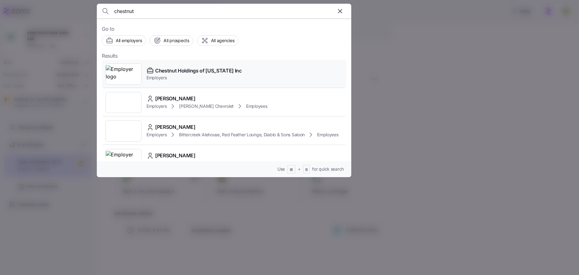
type input "chestnut"
click at [123, 71] on img at bounding box center [123, 73] width 35 height 17
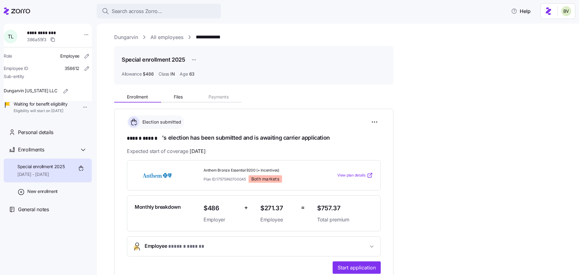
click at [130, 39] on link "Dungarvin" at bounding box center [126, 37] width 24 height 8
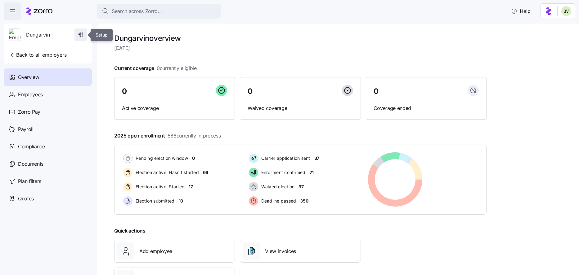
click at [81, 35] on icon "button" at bounding box center [81, 34] width 0 height 2
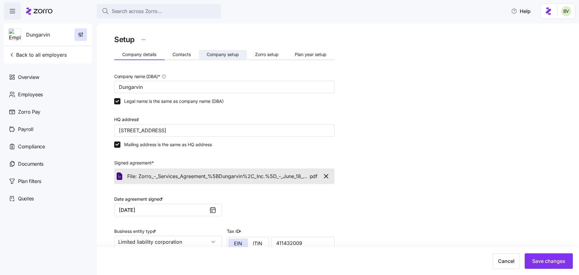
click at [214, 52] on span "Company setup" at bounding box center [223, 54] width 32 height 4
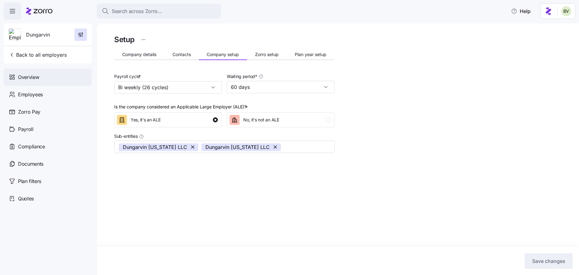
click at [52, 71] on div "Overview" at bounding box center [48, 77] width 88 height 17
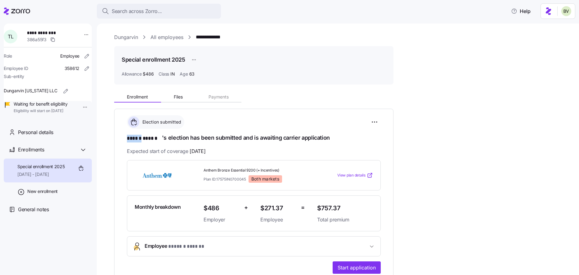
drag, startPoint x: 144, startPoint y: 139, endPoint x: 127, endPoint y: 138, distance: 17.1
click at [127, 138] on span "****** ******" at bounding box center [144, 139] width 35 height 8
copy span "******"
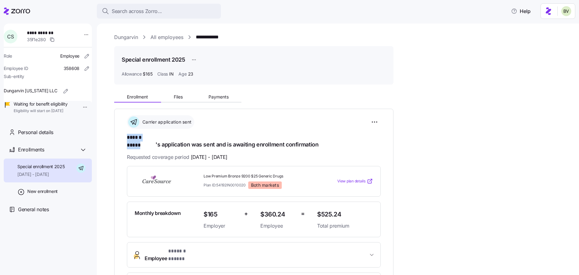
drag, startPoint x: 155, startPoint y: 140, endPoint x: 128, endPoint y: 140, distance: 26.7
click at [128, 140] on h1 "****** ***** 's application was sent and is awaiting enrollment confirmation" at bounding box center [254, 141] width 254 height 15
copy span "****** *****"
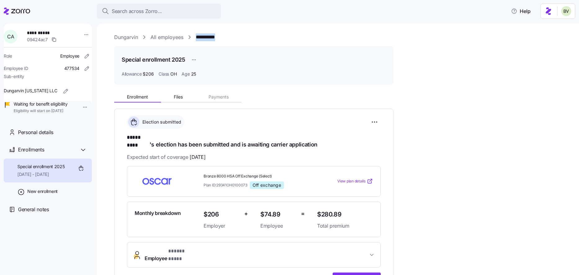
drag, startPoint x: 219, startPoint y: 38, endPoint x: 197, endPoint y: 38, distance: 22.3
click at [197, 38] on div "**********" at bounding box center [342, 37] width 456 height 8
copy link "**********"
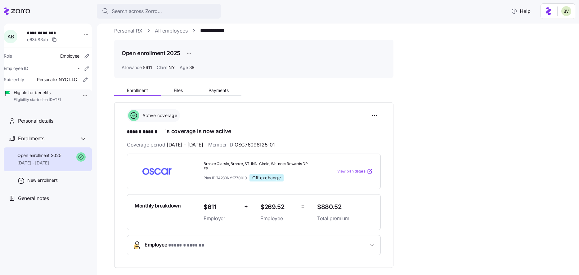
scroll to position [5, 0]
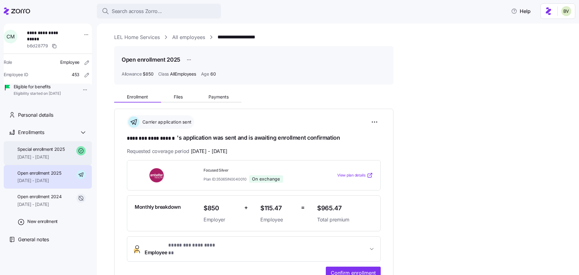
click at [40, 160] on span "[DATE] - [DATE]" at bounding box center [40, 157] width 47 height 6
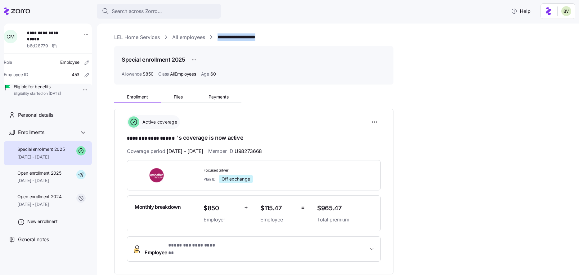
drag, startPoint x: 275, startPoint y: 36, endPoint x: 217, endPoint y: 38, distance: 57.4
click at [217, 38] on div "**********" at bounding box center [342, 37] width 456 height 8
copy link "**********"
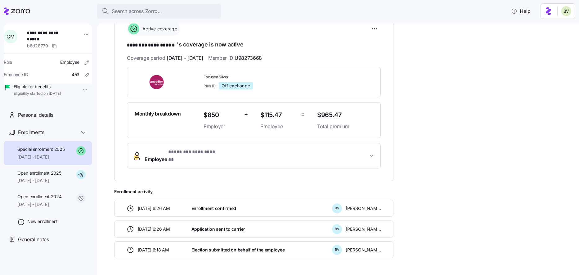
scroll to position [108, 0]
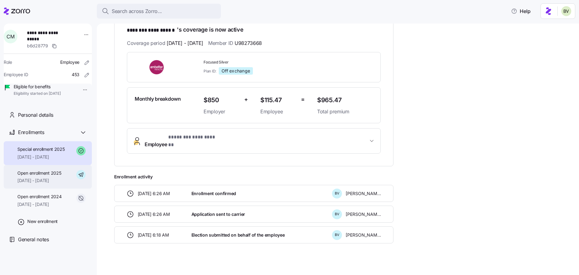
click at [60, 184] on span "[DATE] - [DATE]" at bounding box center [39, 181] width 44 height 6
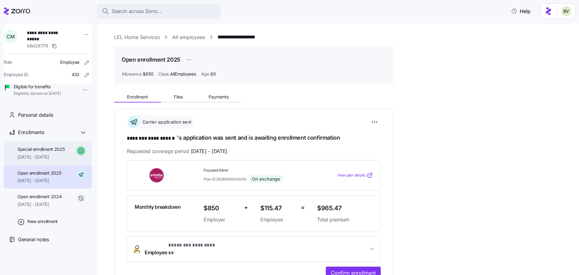
click at [55, 153] on span "Special enrollment 2025" at bounding box center [40, 149] width 47 height 6
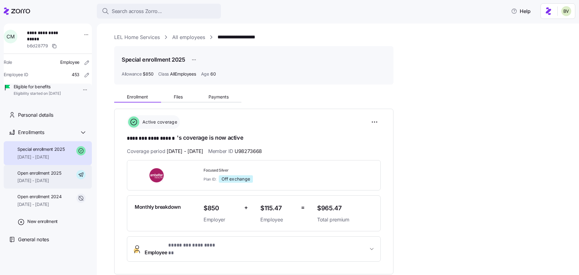
click at [56, 175] on div "Open enrollment 2025 [DATE] - [DATE]" at bounding box center [48, 177] width 88 height 24
